Goal: Information Seeking & Learning: Check status

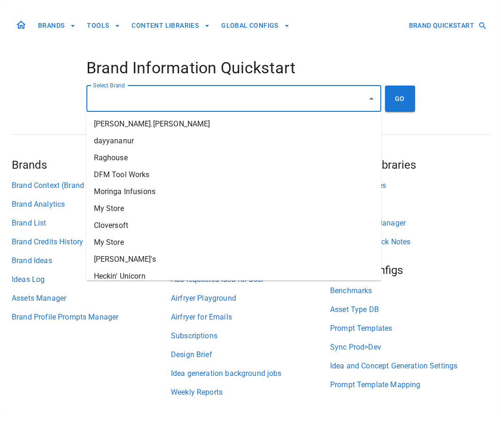
type input "*"
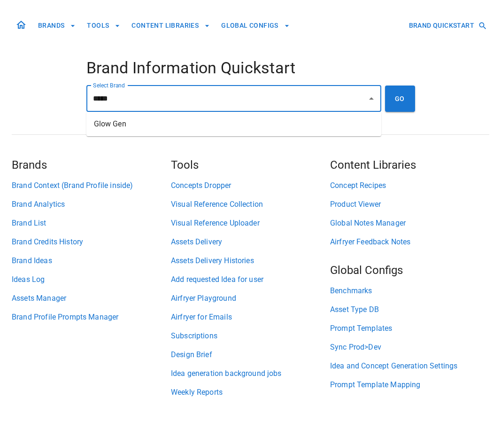
click at [142, 124] on li "Glow Gen" at bounding box center [233, 124] width 295 height 17
type input "********"
click at [411, 99] on button "GO" at bounding box center [400, 98] width 30 height 26
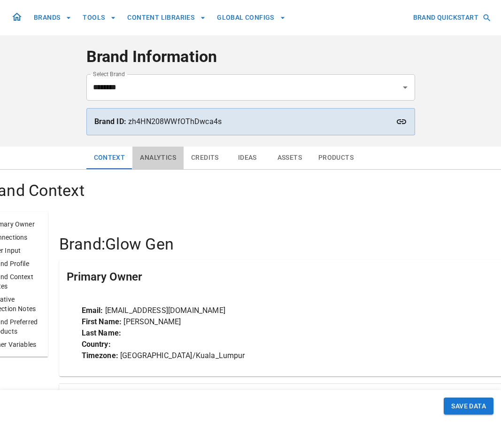
click at [152, 160] on button "Analytics" at bounding box center [157, 158] width 51 height 23
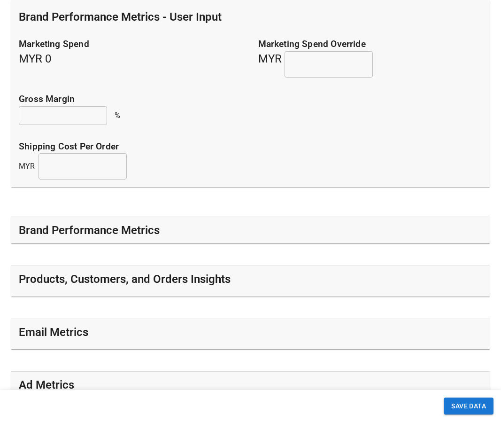
scroll to position [263, 0]
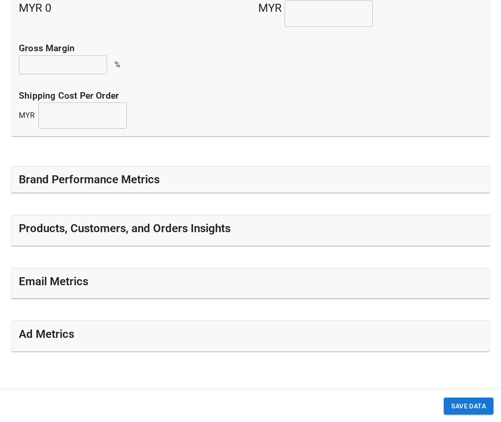
click at [195, 183] on div "Brand Performance Metrics" at bounding box center [251, 179] width 464 height 15
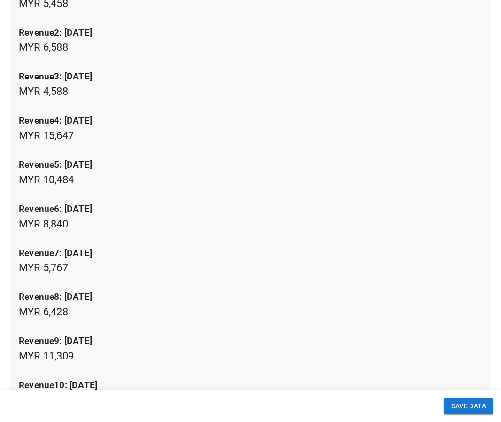
scroll to position [1054, 0]
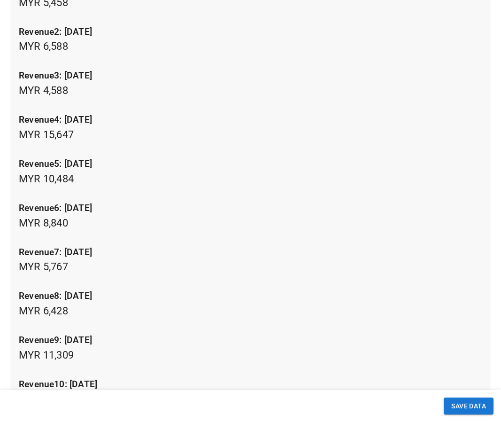
click at [49, 182] on p "revenue5: [DATE] MYR 10,484" at bounding box center [251, 171] width 464 height 29
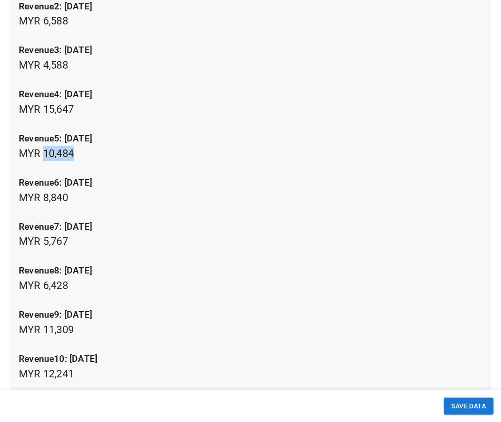
scroll to position [1072, 0]
